Goal: Task Accomplishment & Management: Manage account settings

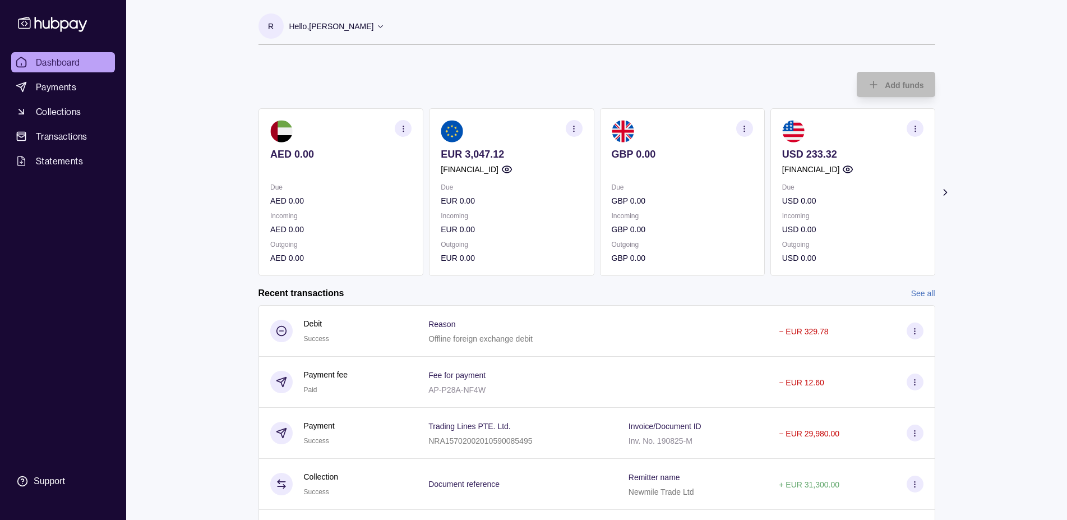
click at [374, 26] on p "Hello, [PERSON_NAME]" at bounding box center [331, 26] width 85 height 12
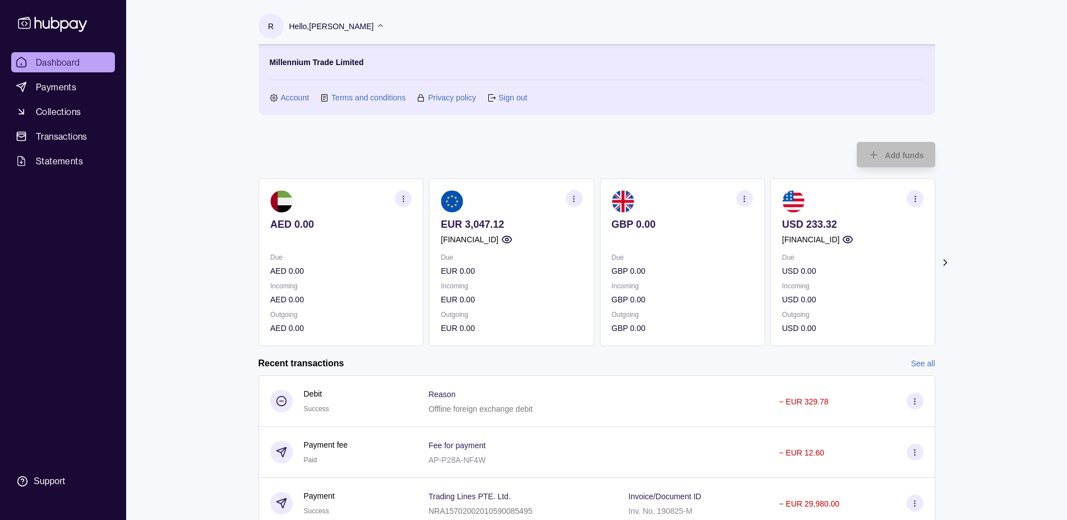
click at [978, 235] on div "Dashboard Payments Collections Transactions Statements Support R Hello, [PERSON…" at bounding box center [533, 394] width 1067 height 788
click at [385, 26] on icon at bounding box center [380, 26] width 8 height 8
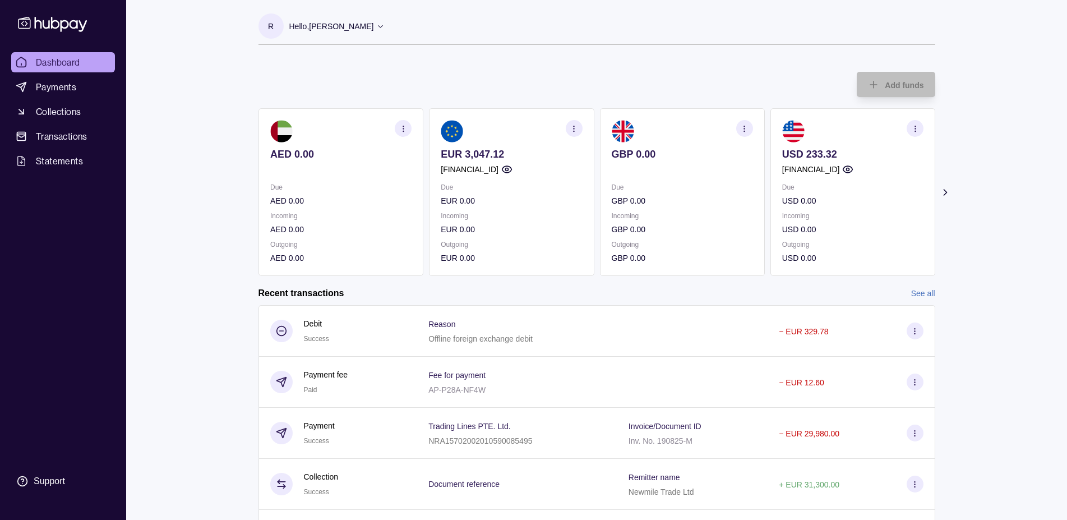
click at [385, 24] on icon at bounding box center [380, 26] width 8 height 8
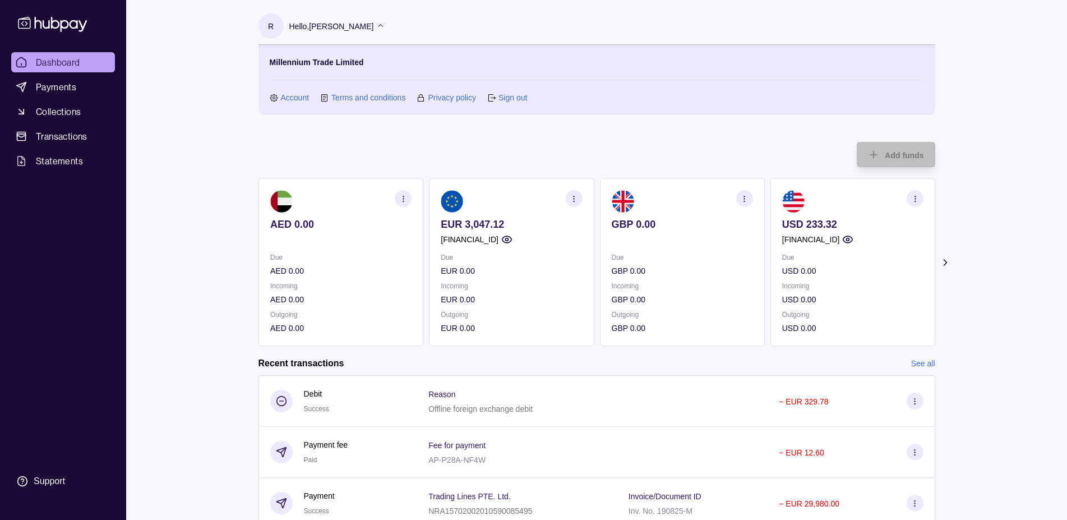
click at [511, 98] on link "Sign out" at bounding box center [512, 97] width 29 height 12
